Goal: Use online tool/utility: Utilize a website feature to perform a specific function

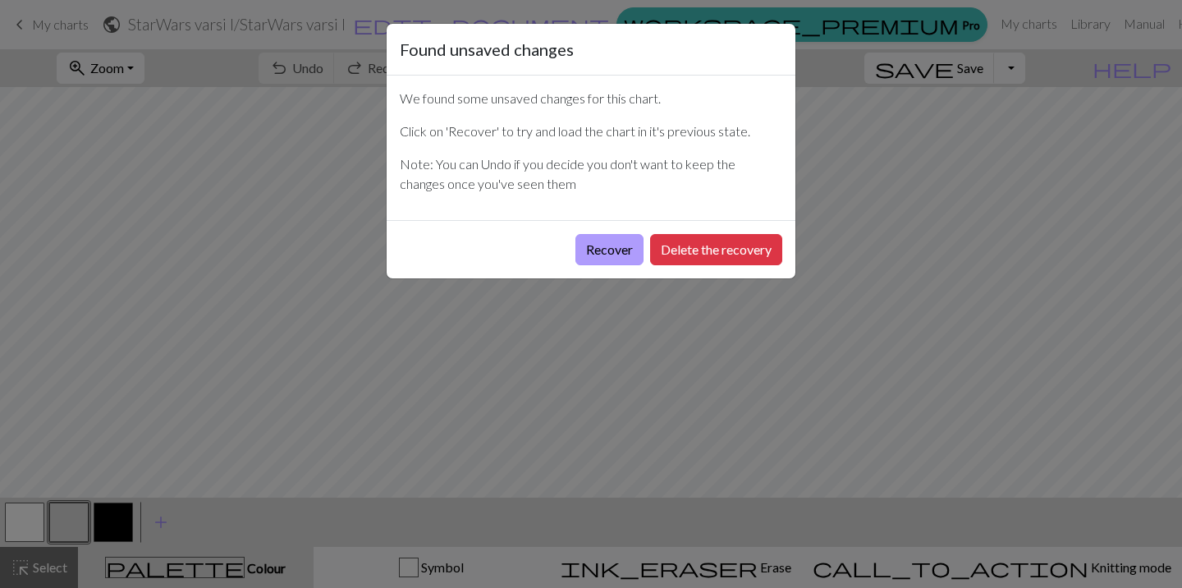
click at [609, 247] on button "Recover" at bounding box center [609, 249] width 68 height 31
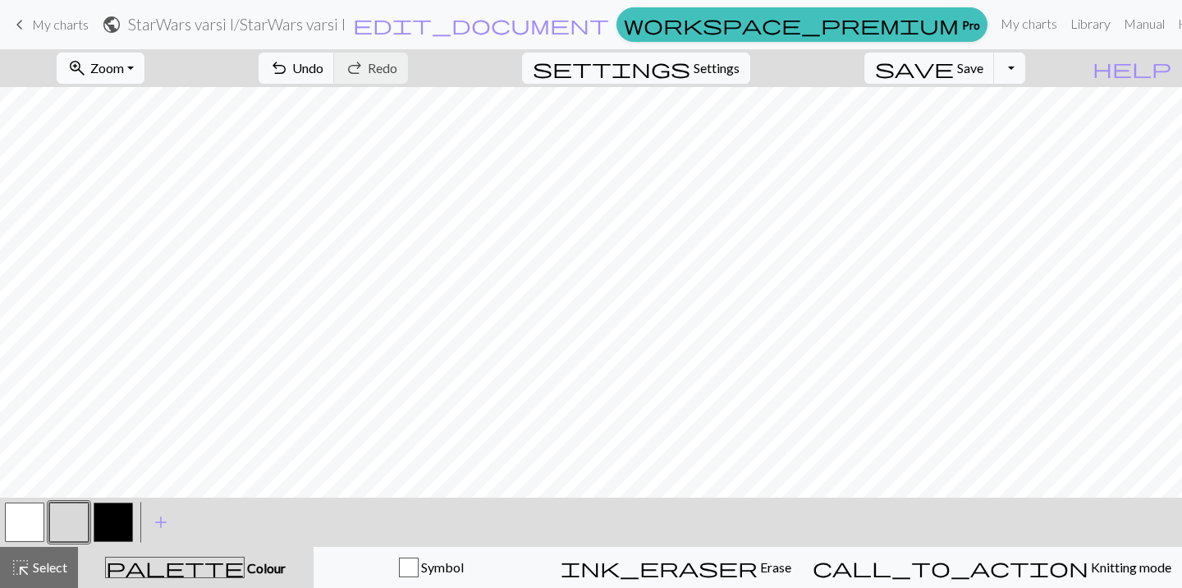
click at [124, 71] on span "Zoom" at bounding box center [107, 68] width 34 height 16
click at [125, 195] on button "50%" at bounding box center [122, 197] width 130 height 26
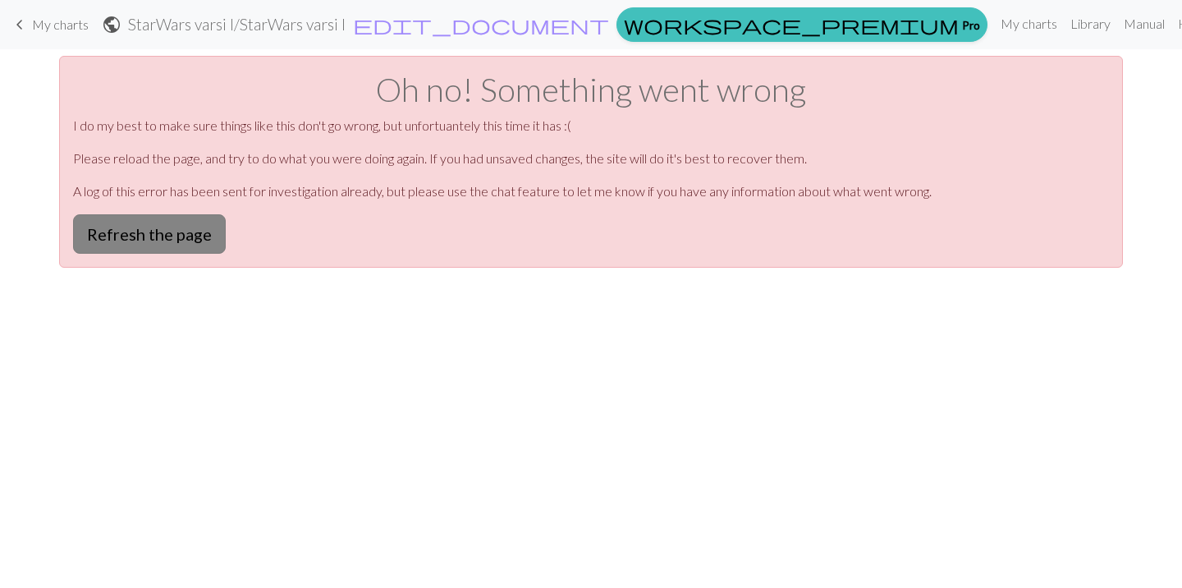
click at [164, 233] on button "Refresh the page" at bounding box center [149, 233] width 153 height 39
click at [54, 19] on span "My charts" at bounding box center [60, 24] width 57 height 16
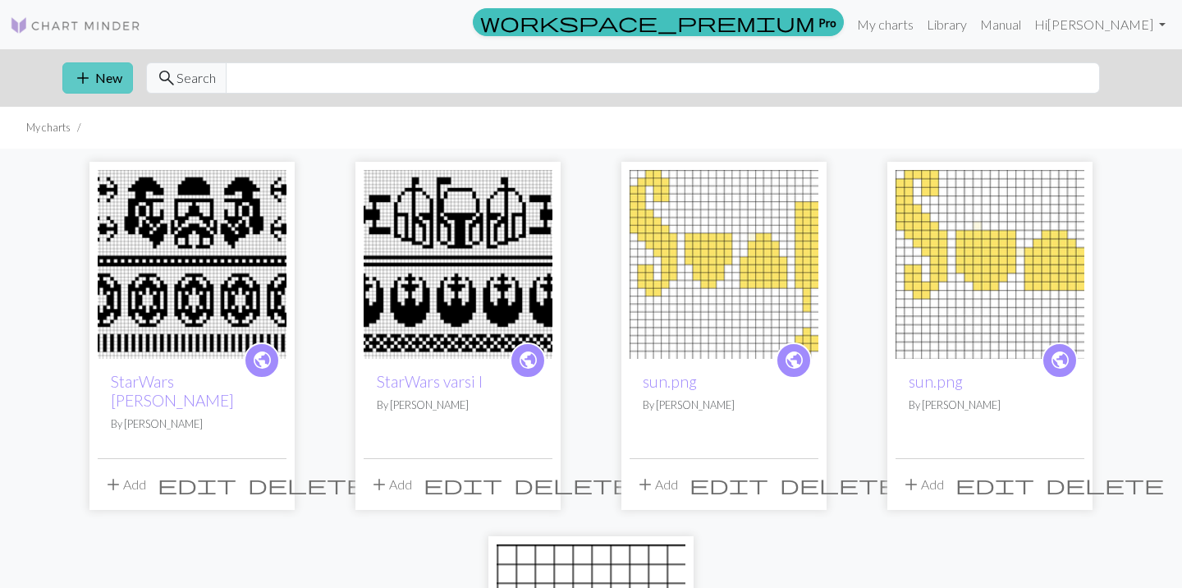
click at [86, 80] on span "add" at bounding box center [83, 77] width 20 height 23
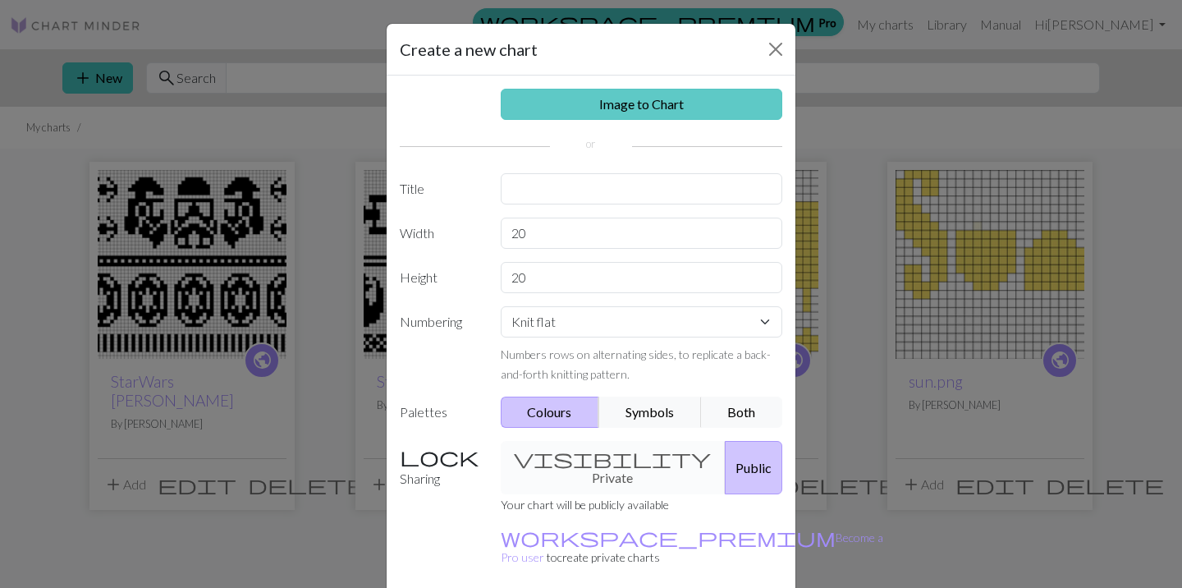
click at [642, 97] on link "Image to Chart" at bounding box center [642, 104] width 282 height 31
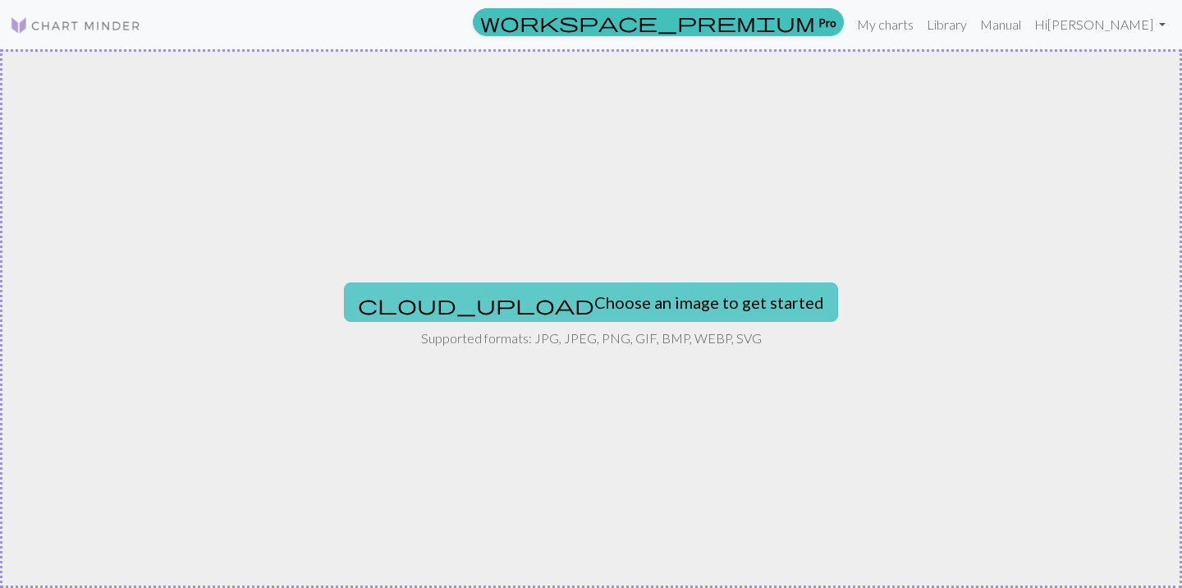
click at [594, 300] on button "cloud_upload Choose an image to get started" at bounding box center [591, 301] width 494 height 39
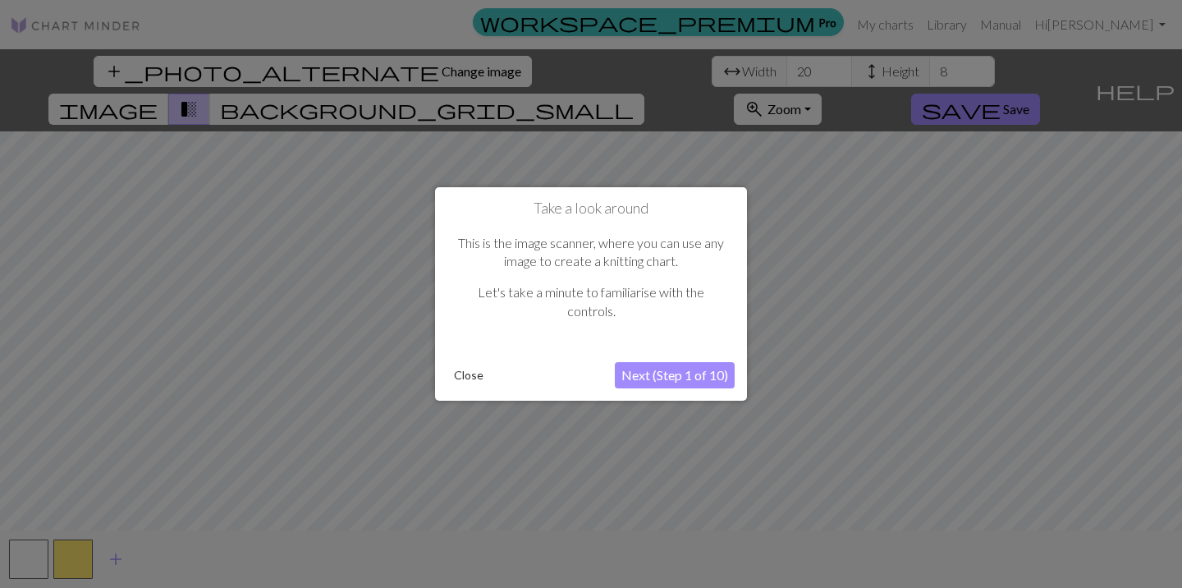
click at [479, 376] on button "Close" at bounding box center [468, 375] width 43 height 25
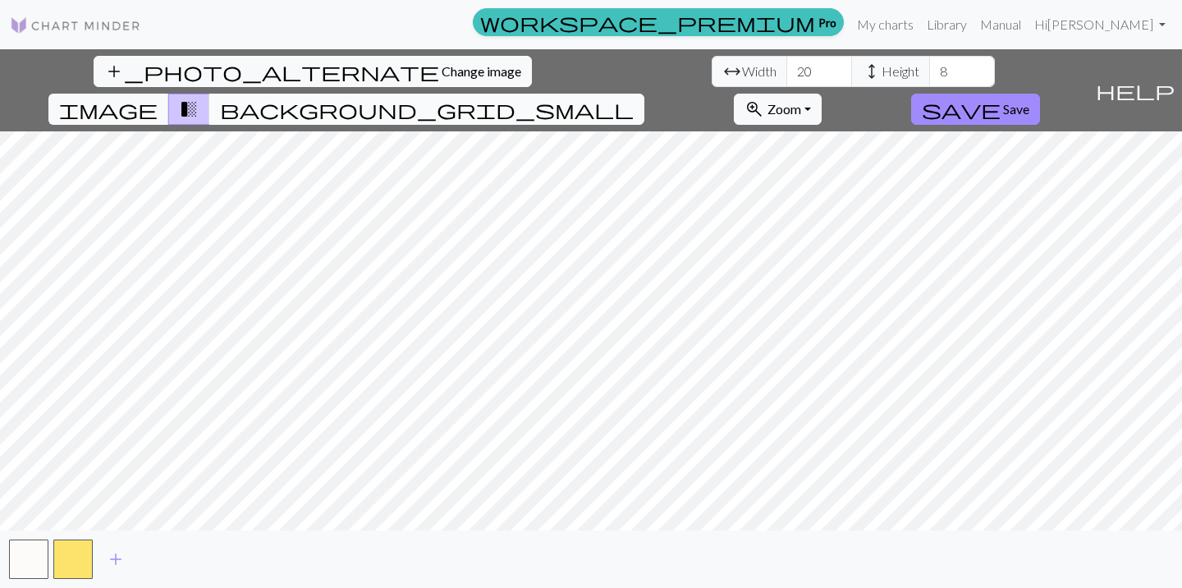
click at [634, 98] on span "background_grid_small" at bounding box center [427, 109] width 414 height 23
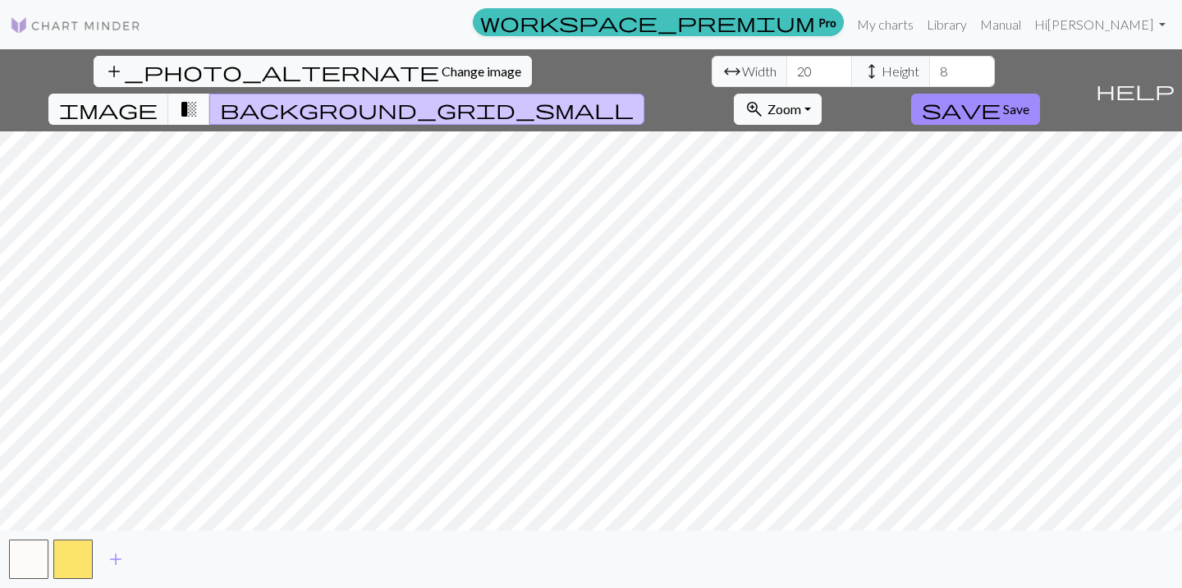
click at [199, 98] on span "transition_fade" at bounding box center [189, 109] width 20 height 23
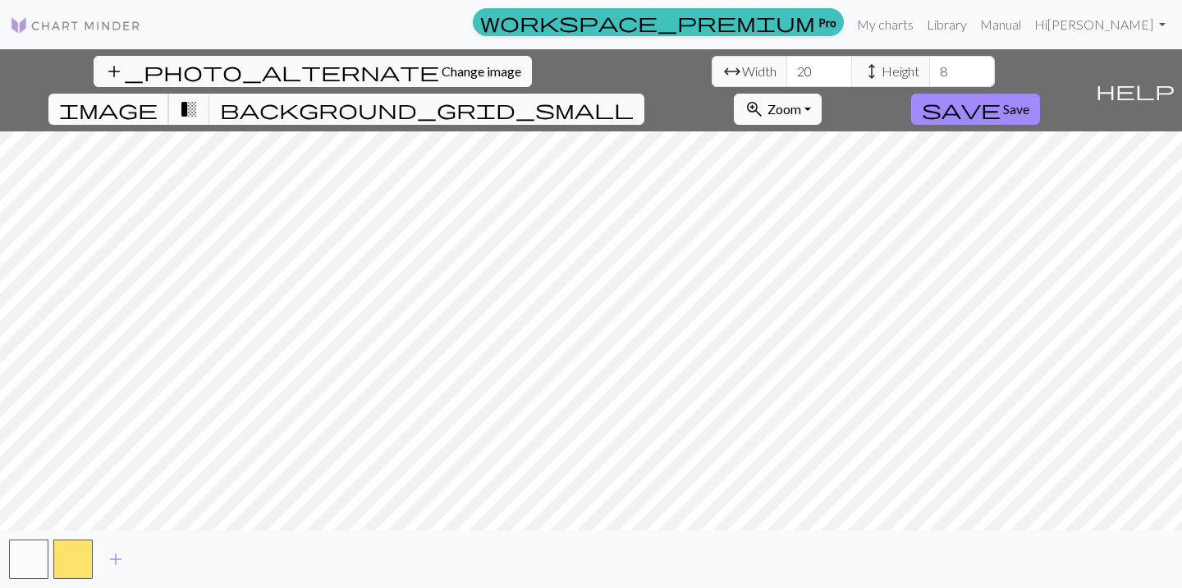
click at [158, 98] on span "image" at bounding box center [108, 109] width 98 height 23
click at [199, 98] on span "transition_fade" at bounding box center [189, 109] width 20 height 23
click at [634, 98] on span "background_grid_small" at bounding box center [427, 109] width 414 height 23
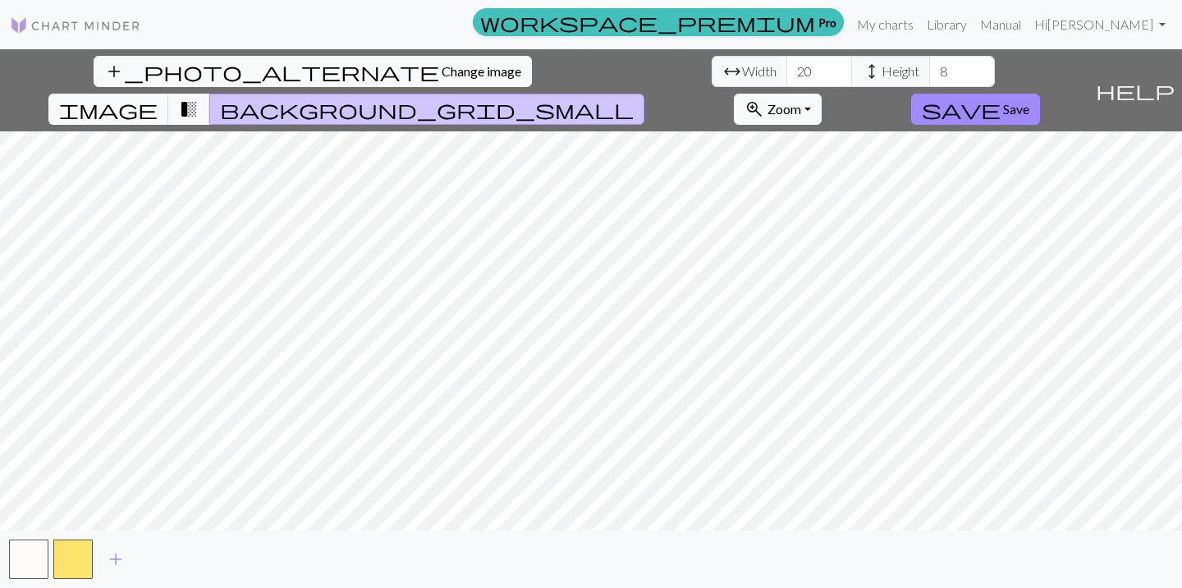
click at [88, 25] on img at bounding box center [75, 26] width 131 height 20
